Goal: Register for event/course

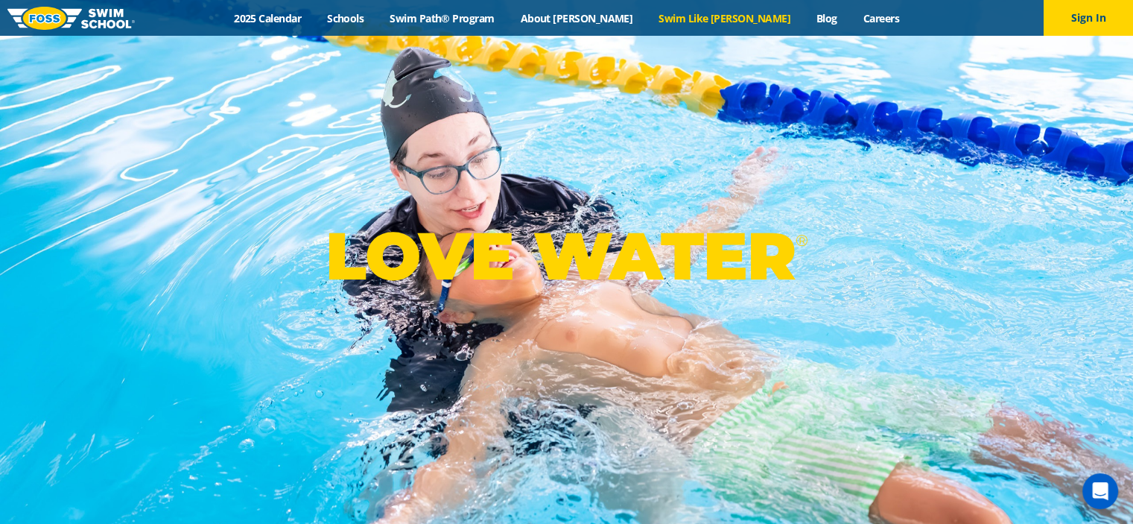
click at [702, 18] on link "Swim Like [PERSON_NAME]" at bounding box center [725, 18] width 158 height 14
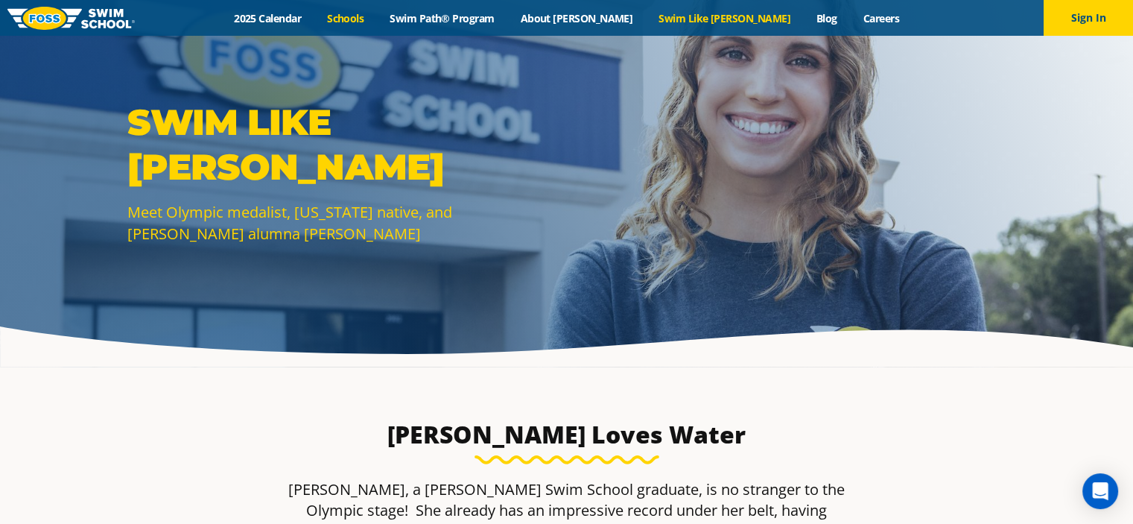
click at [377, 16] on link "Schools" at bounding box center [345, 18] width 63 height 14
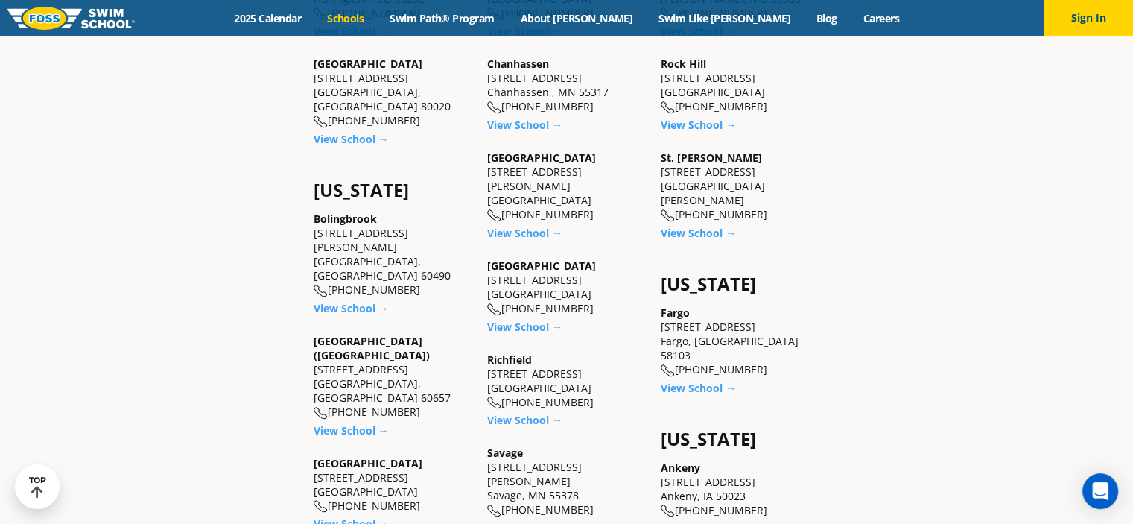
scroll to position [805, 0]
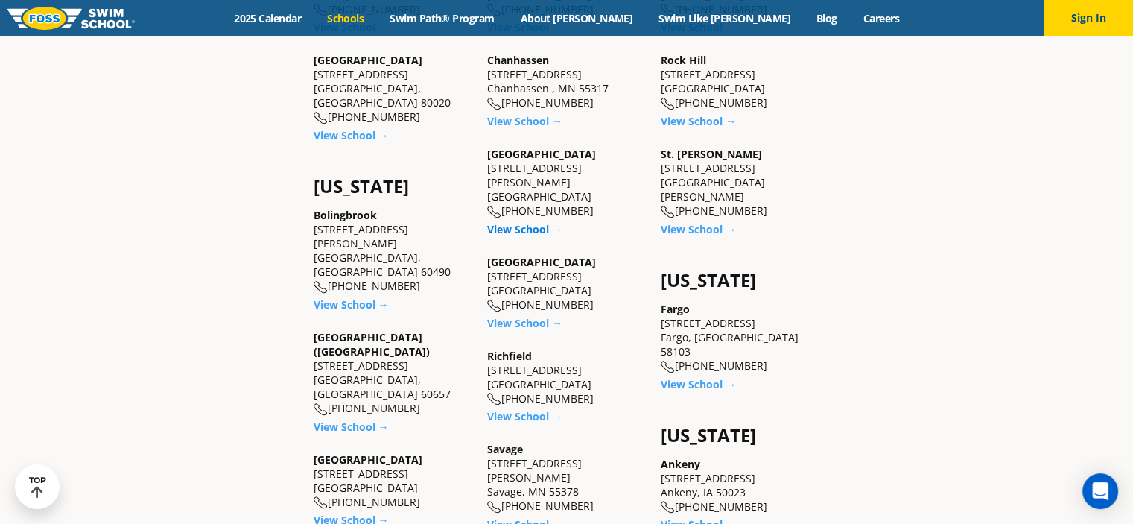
click at [517, 222] on link "View School →" at bounding box center [524, 229] width 75 height 14
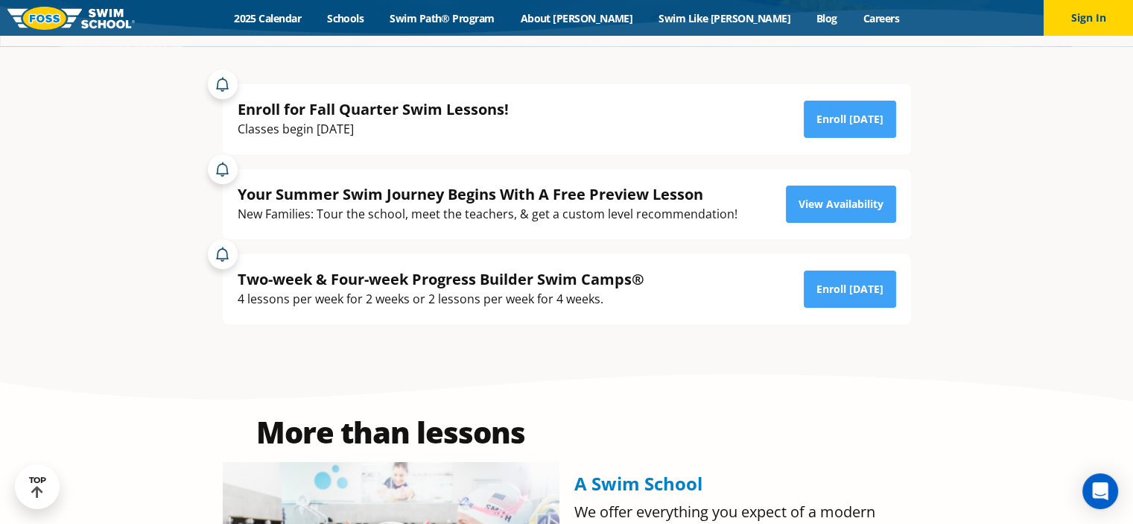
scroll to position [349, 0]
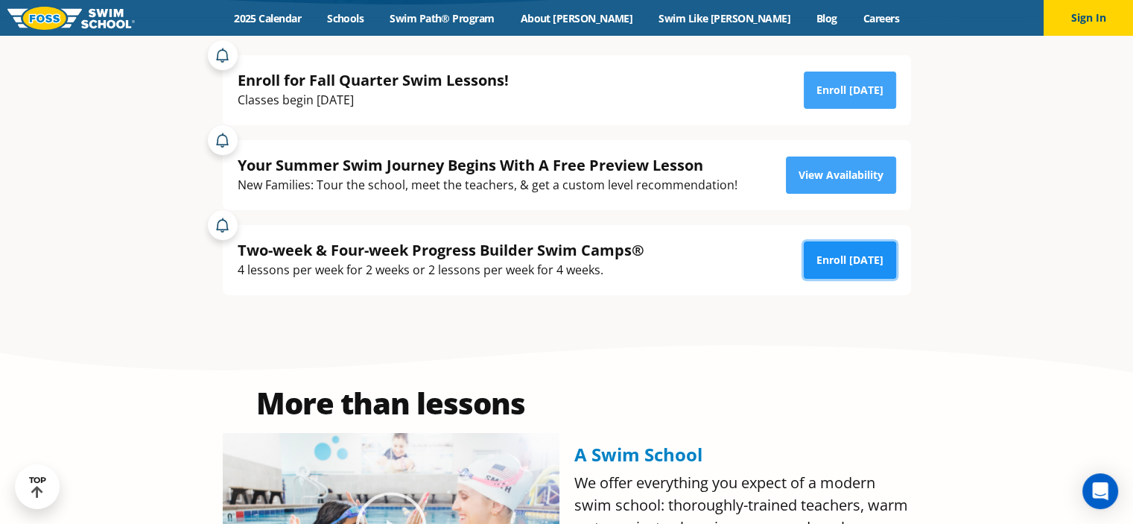
click at [827, 261] on link "Enroll Today" at bounding box center [850, 259] width 92 height 37
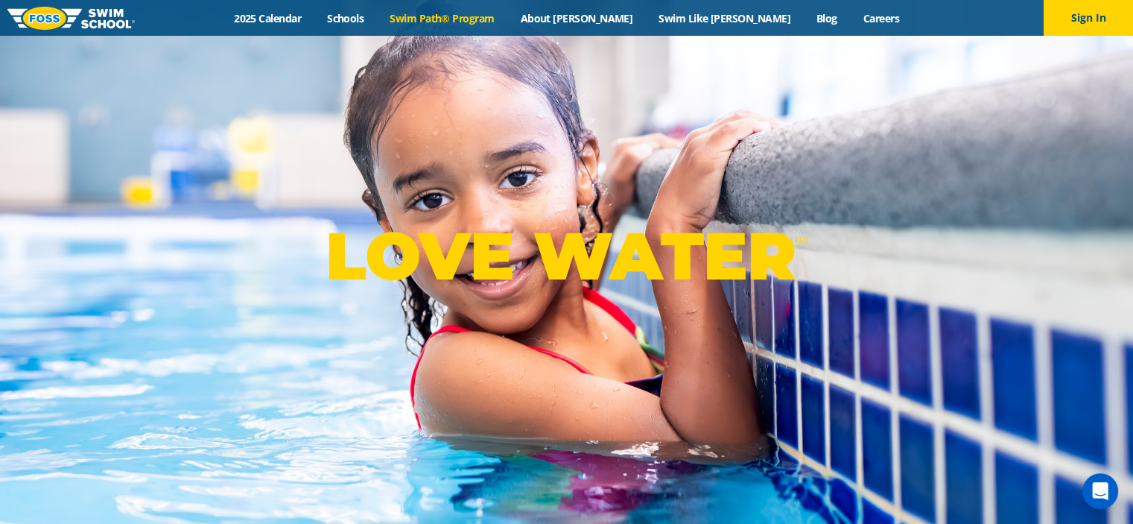
click at [507, 22] on link "Swim Path® Program" at bounding box center [442, 18] width 130 height 14
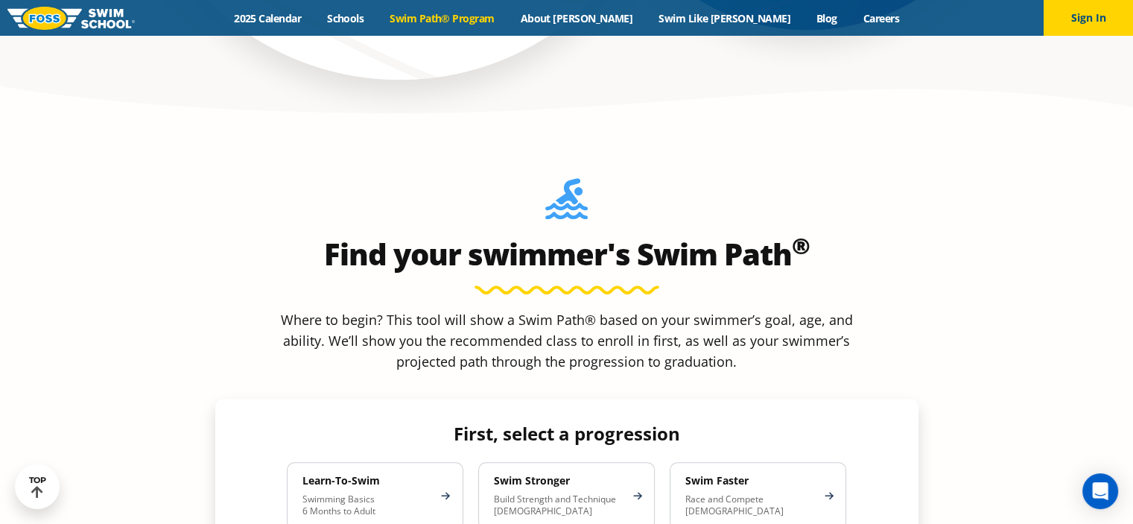
scroll to position [1180, 0]
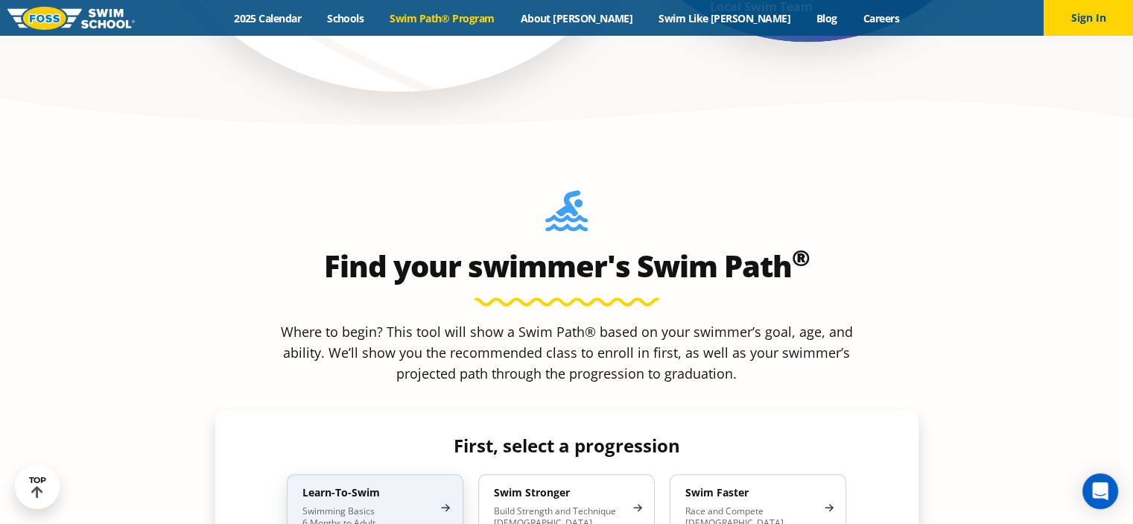
click at [357, 474] on div "Learn-To-Swim Swimming Basics 6 Months to Adult" at bounding box center [375, 507] width 177 height 67
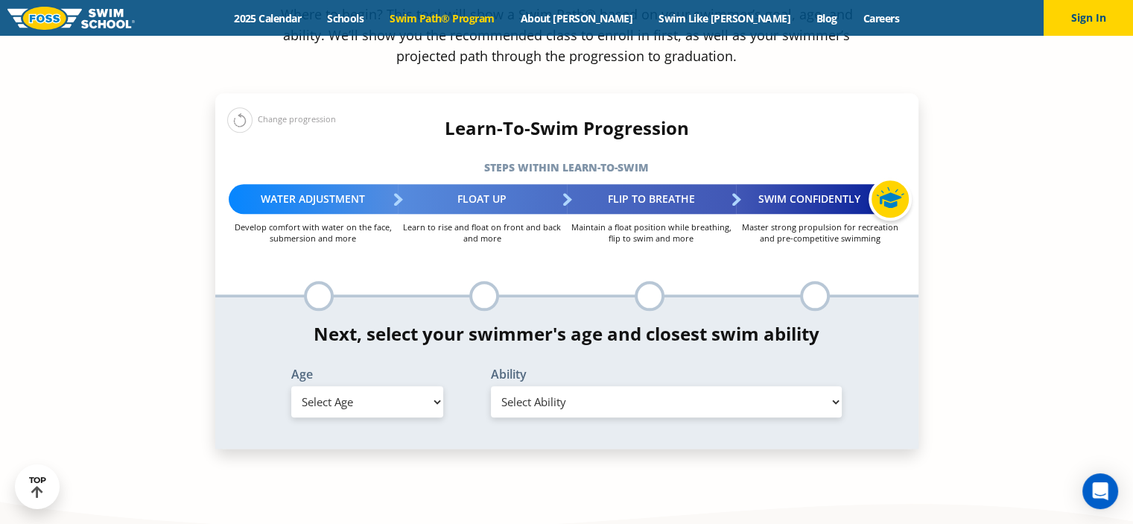
scroll to position [1504, 0]
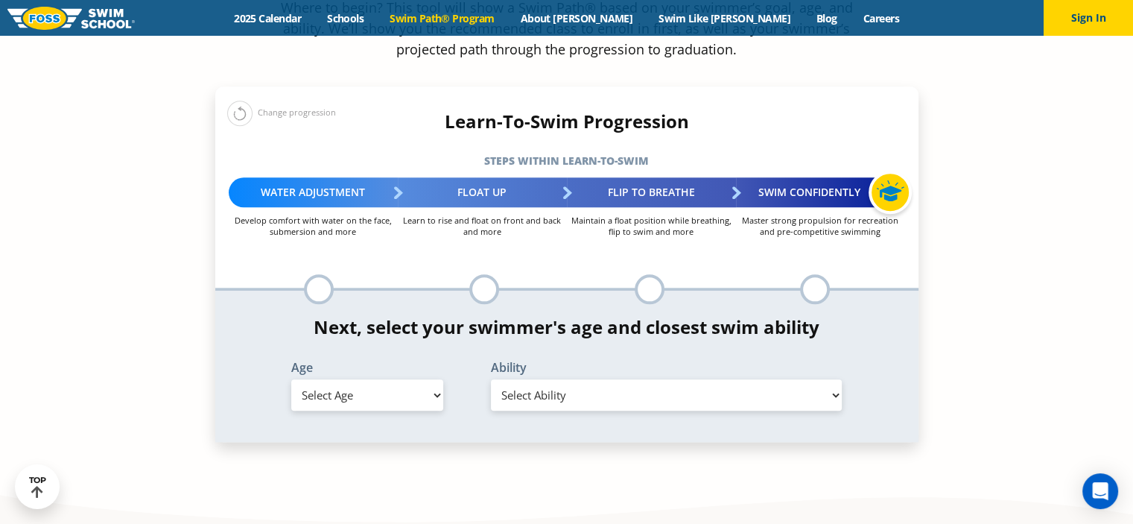
click at [432, 379] on select "Select Age 6 months - 1 year 1 year 2 years 3 years 4 years 5 years 6 years 7 y…" at bounding box center [367, 394] width 152 height 31
select select "6-years"
click at [291, 379] on select "Select Age 6 months - 1 year 1 year 2 years 3 years 4 years 5 years 6 years 7 y…" at bounding box center [367, 394] width 152 height 31
click at [620, 379] on select "Select Ability First in-water experience When in the water, reliant on a life j…" at bounding box center [667, 394] width 352 height 31
select select "6-years-when-in-the-water-reliant-on-a-life-jacket-or-floatation-device"
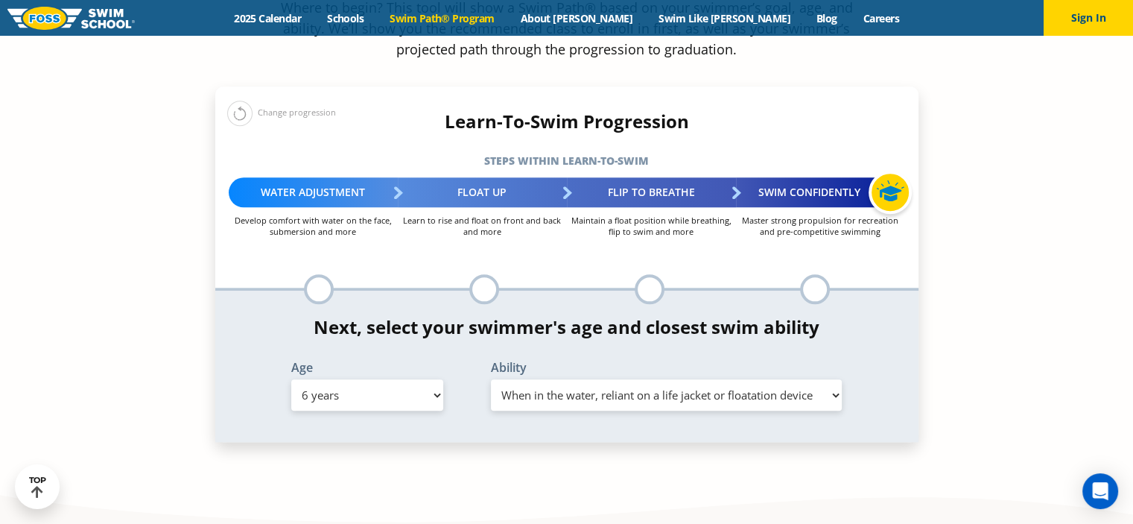
click at [491, 379] on select "Select Ability First in-water experience When in the water, reliant on a life j…" at bounding box center [667, 394] width 352 height 31
